Goal: Task Accomplishment & Management: Manage account settings

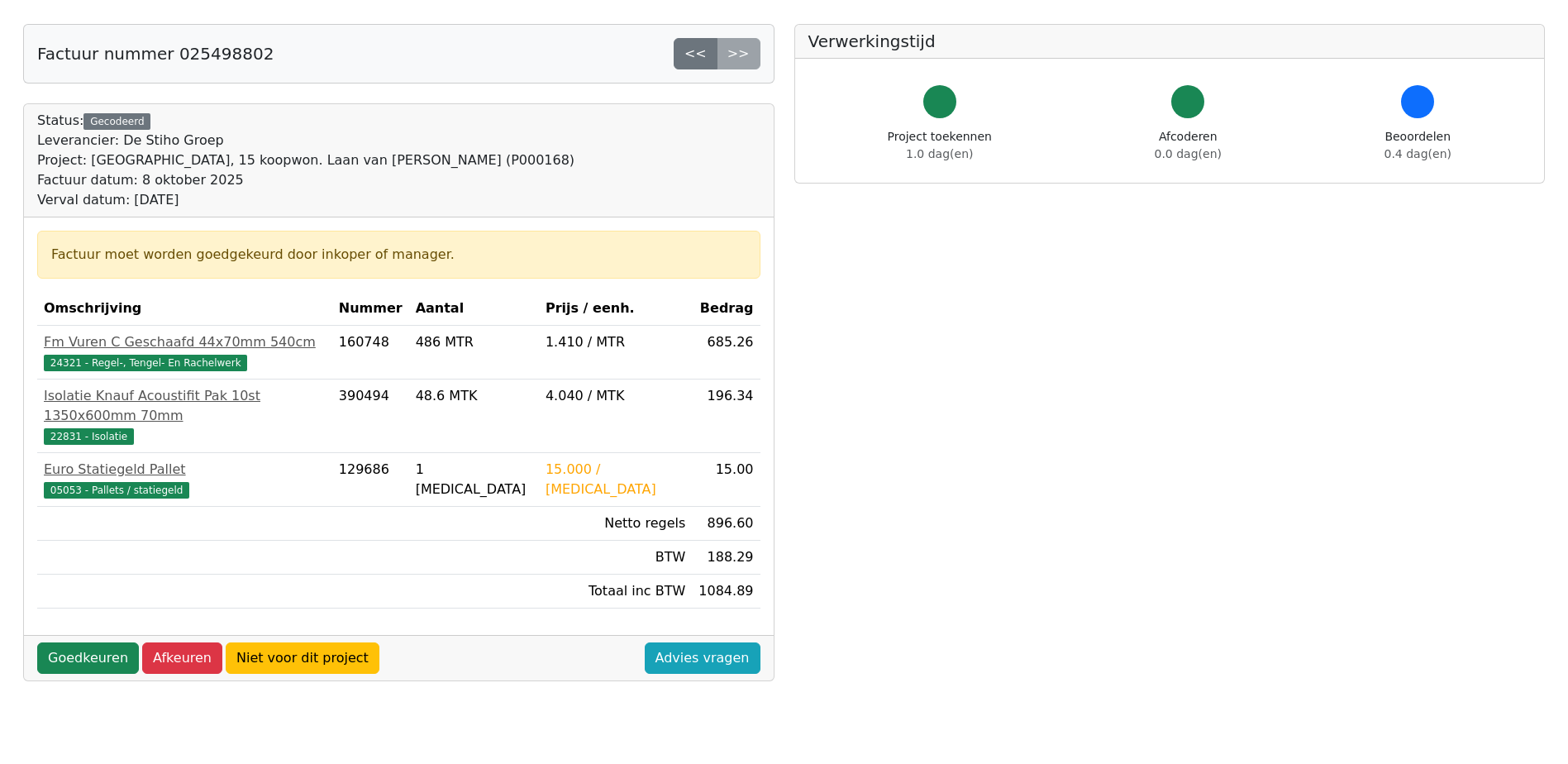
scroll to position [165, 0]
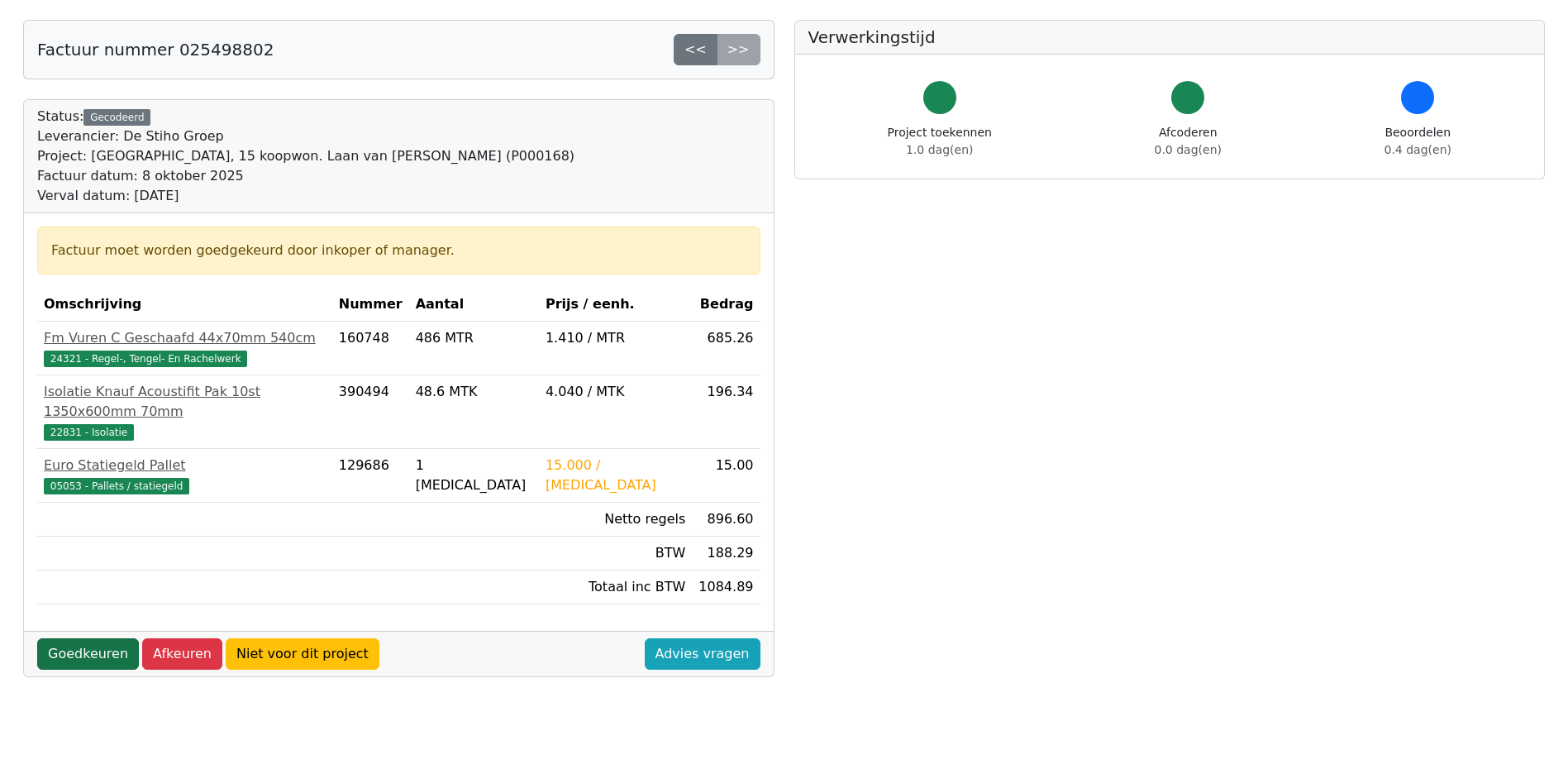
click at [68, 638] on link "Goedkeuren" at bounding box center [88, 654] width 101 height 32
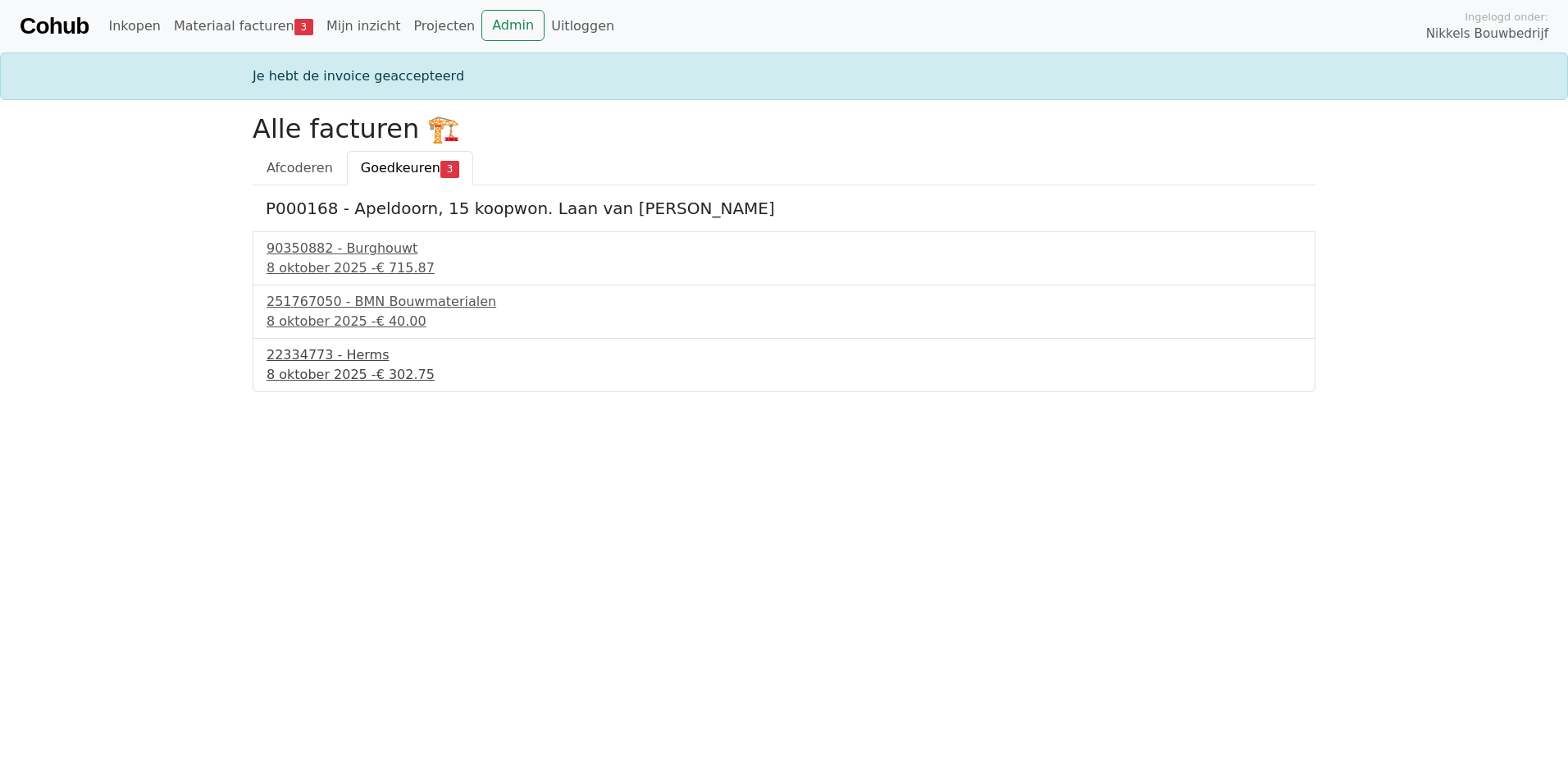
click at [283, 354] on div "22334773 - Herms" at bounding box center [784, 355] width 1035 height 20
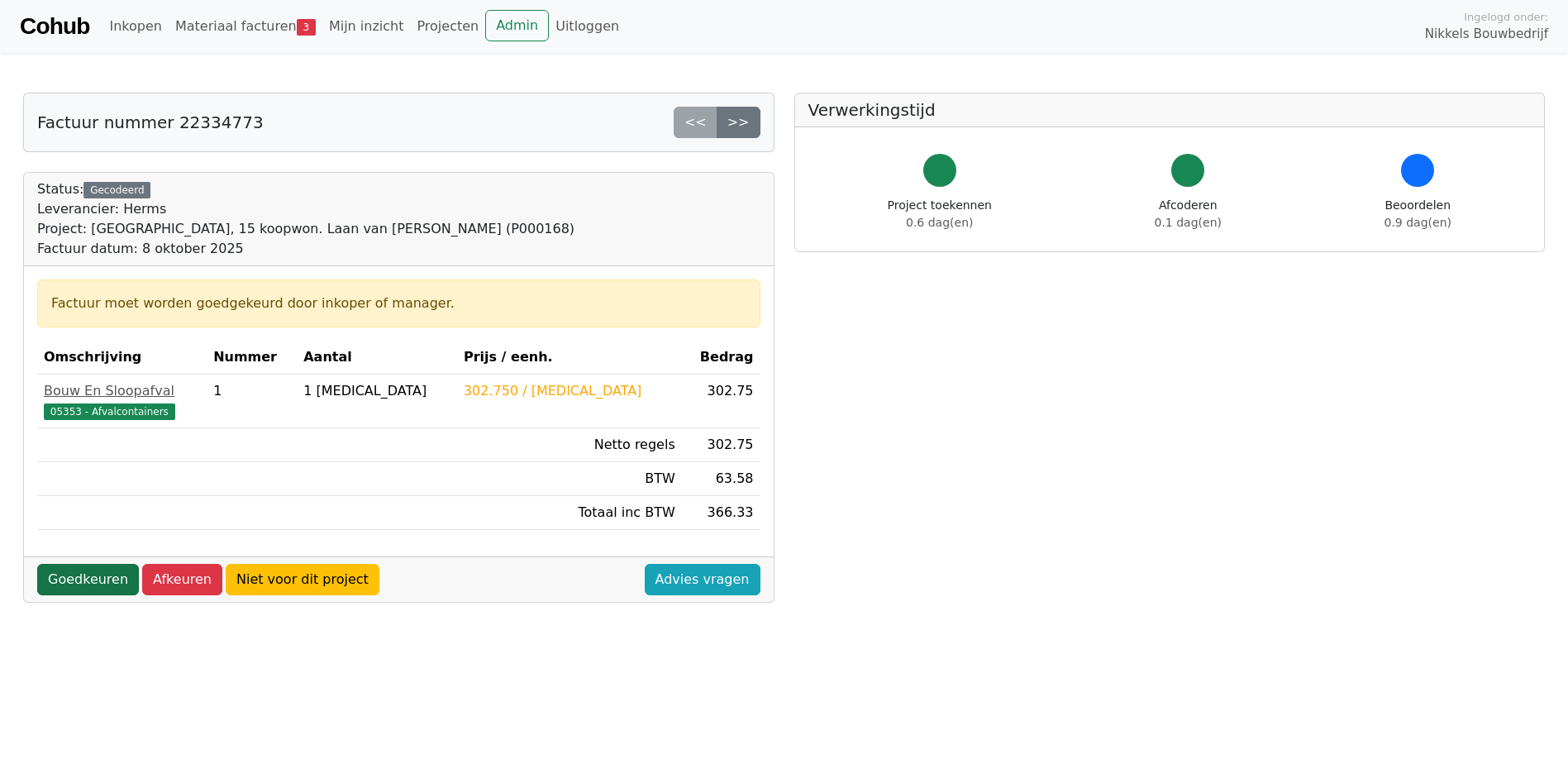
click at [93, 580] on link "Goedkeuren" at bounding box center [88, 580] width 101 height 32
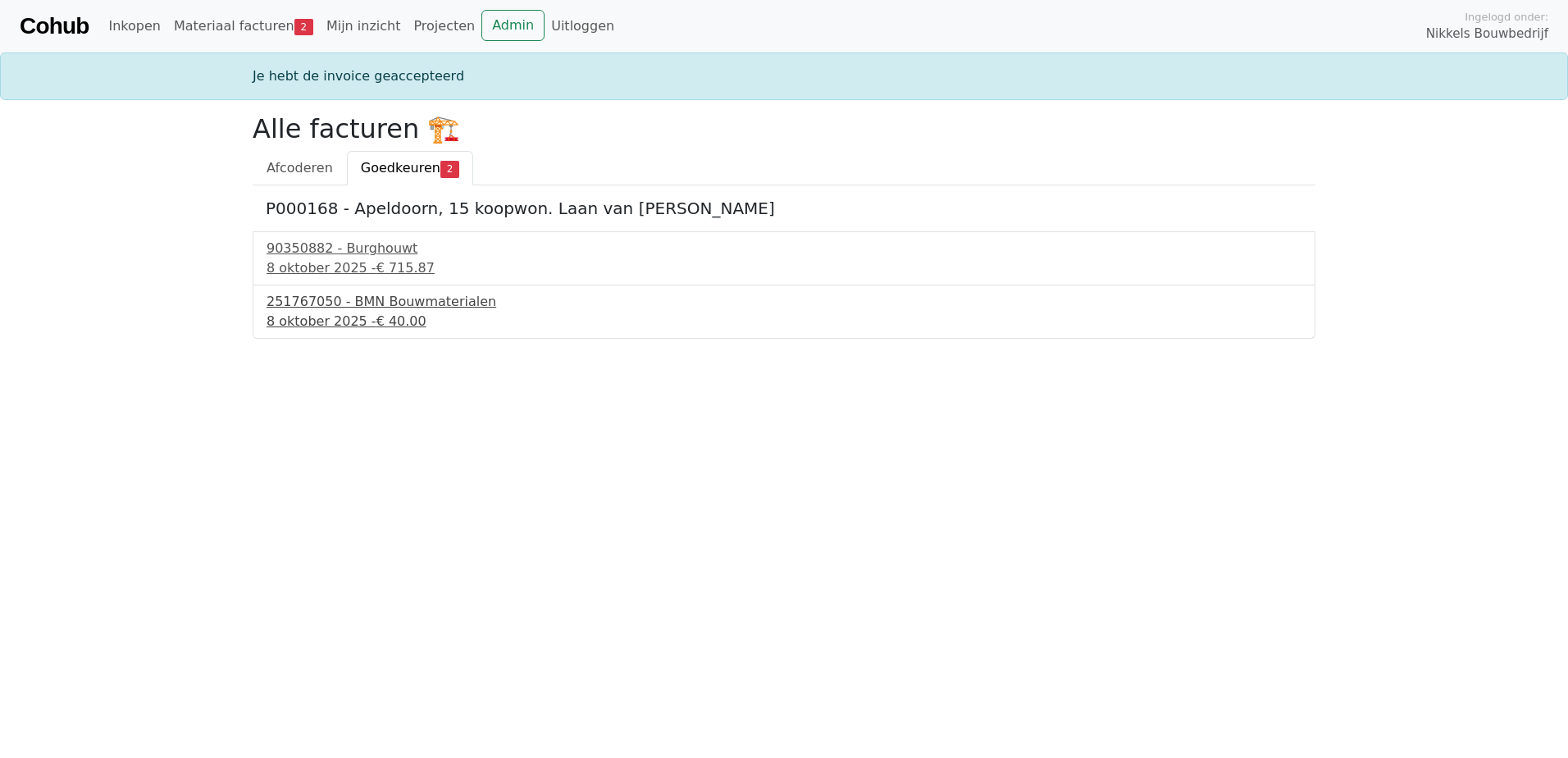
click at [329, 302] on div "251767050 - BMN Bouwmaterialen" at bounding box center [784, 302] width 1035 height 20
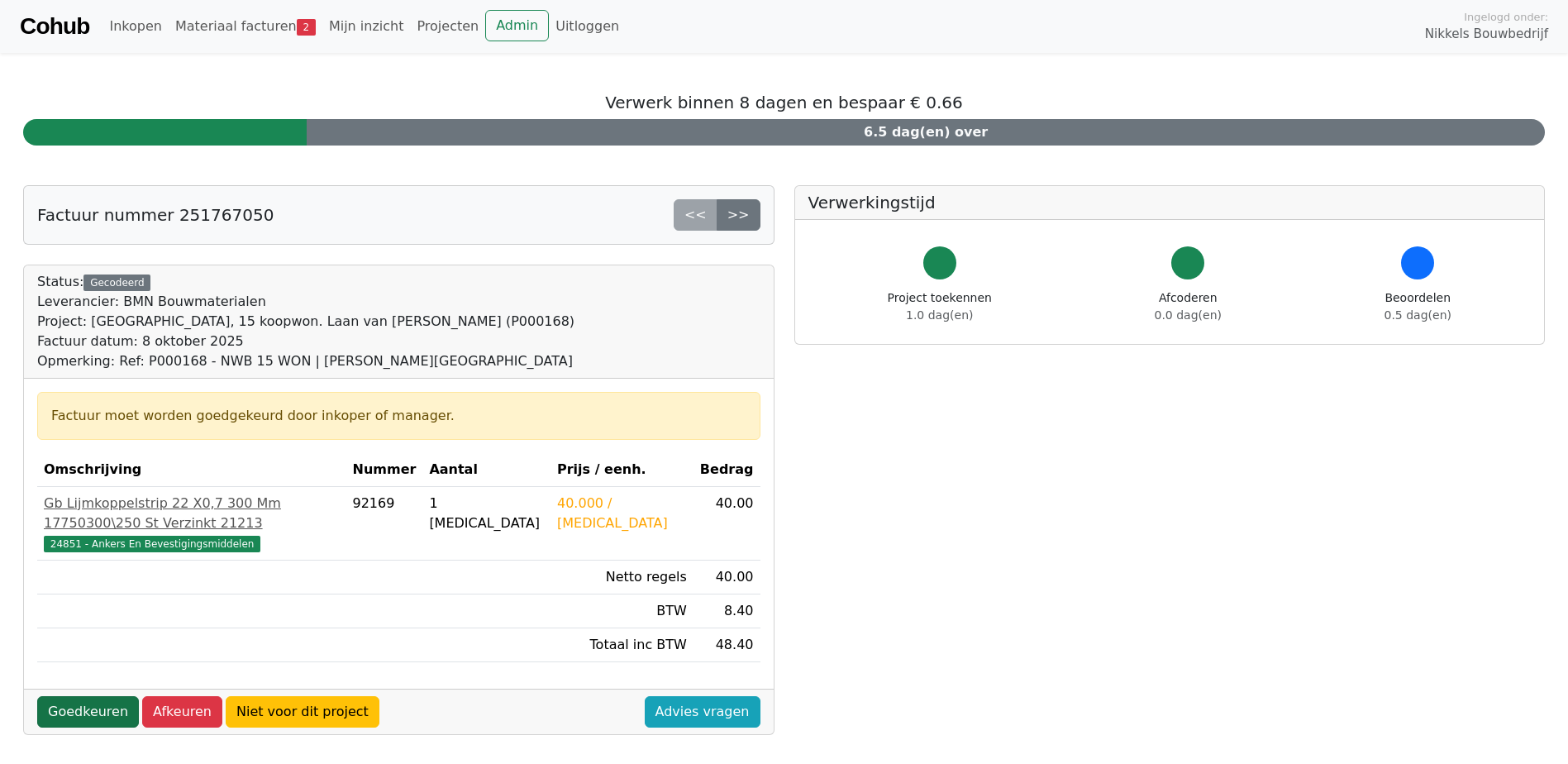
click at [94, 696] on link "Goedkeuren" at bounding box center [88, 712] width 101 height 32
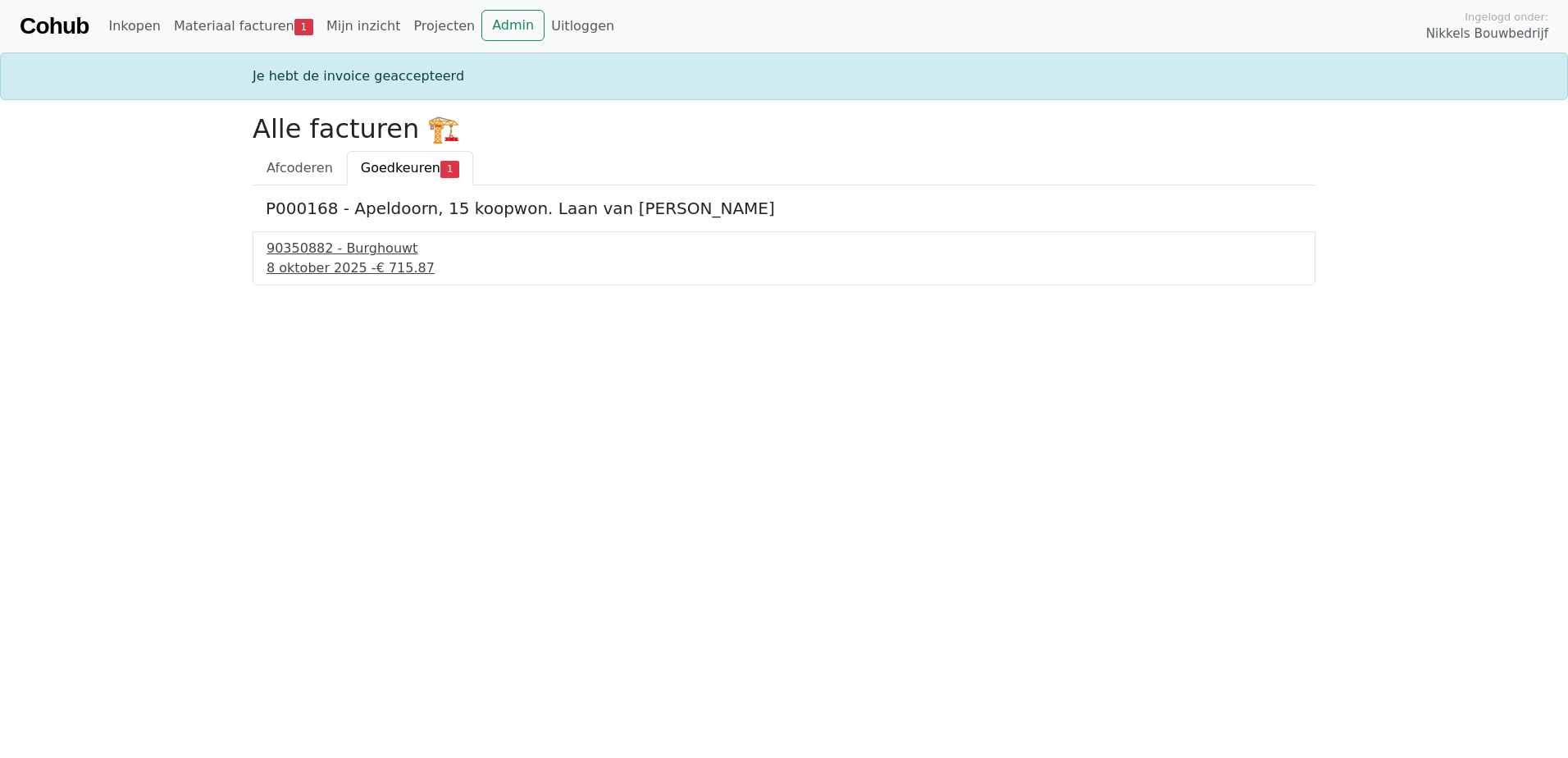
click at [323, 258] on div "90350882 - Burghouwt" at bounding box center [784, 249] width 1035 height 20
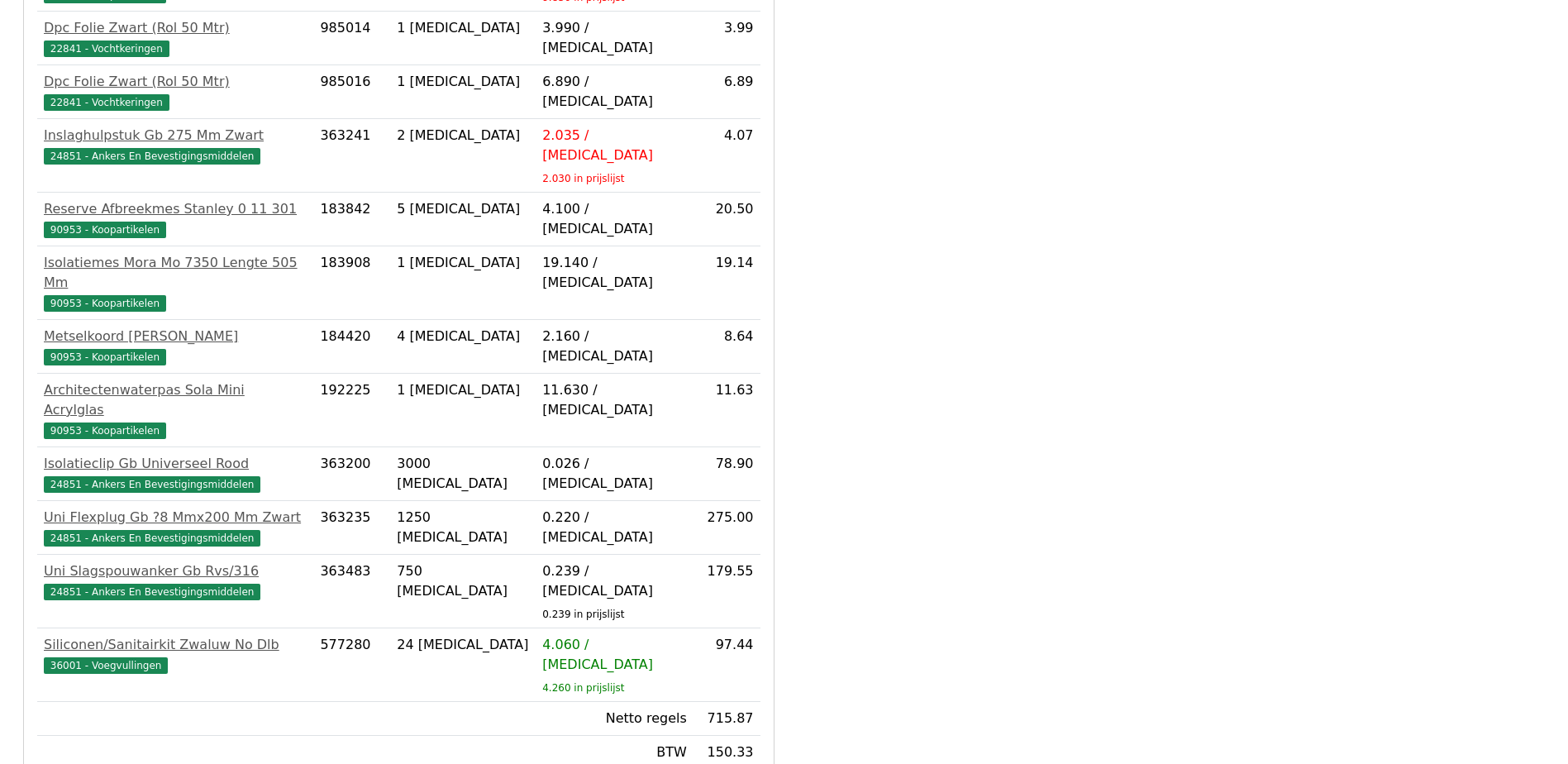
scroll to position [622, 0]
